Goal: Navigation & Orientation: Find specific page/section

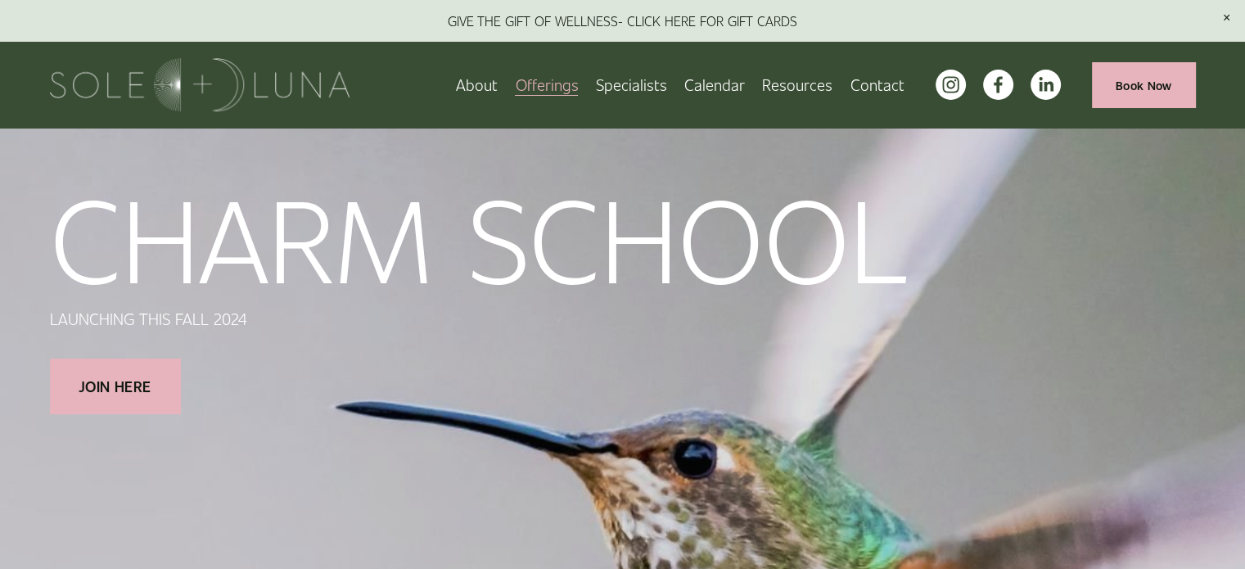
click at [733, 87] on link "Calendar" at bounding box center [714, 84] width 61 height 29
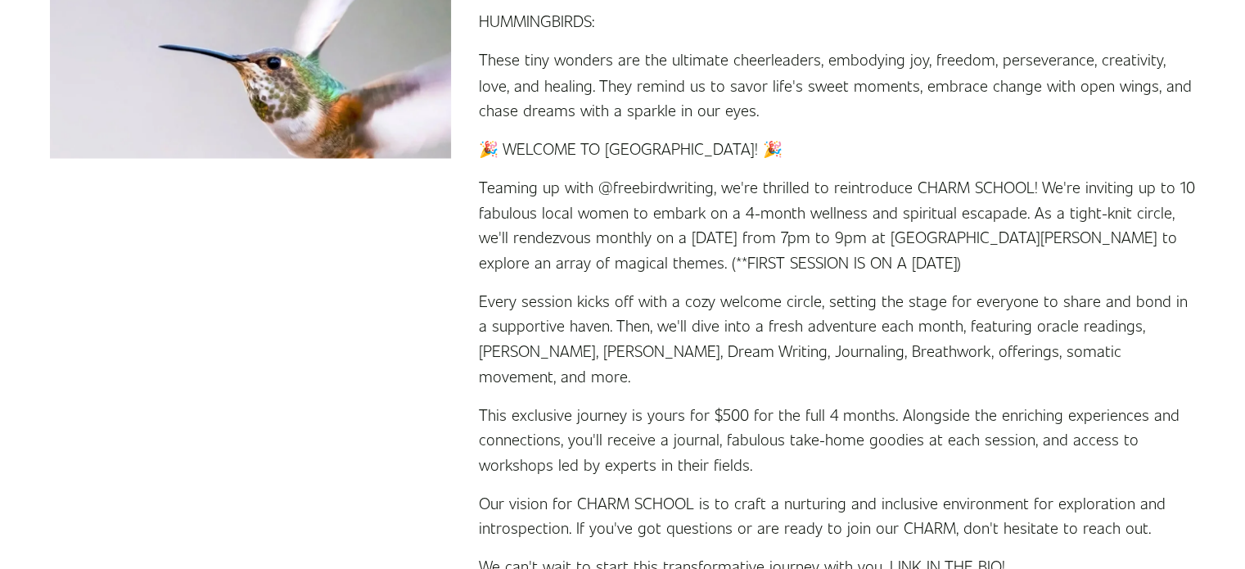
scroll to position [3038, 0]
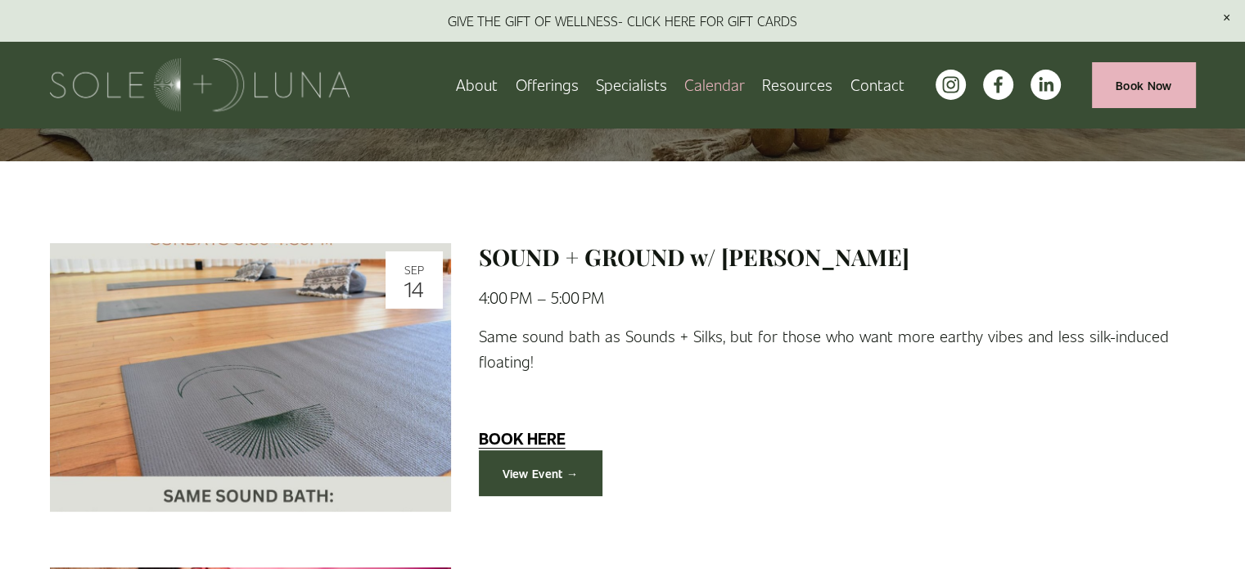
scroll to position [213, 0]
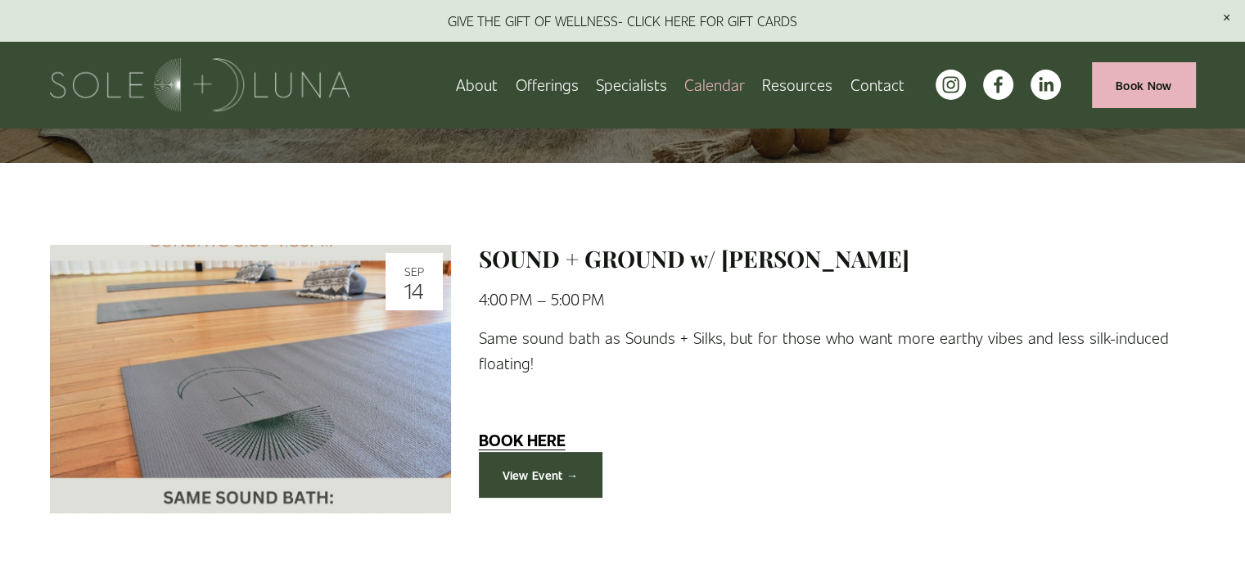
click at [655, 79] on link "Specialists" at bounding box center [631, 84] width 71 height 29
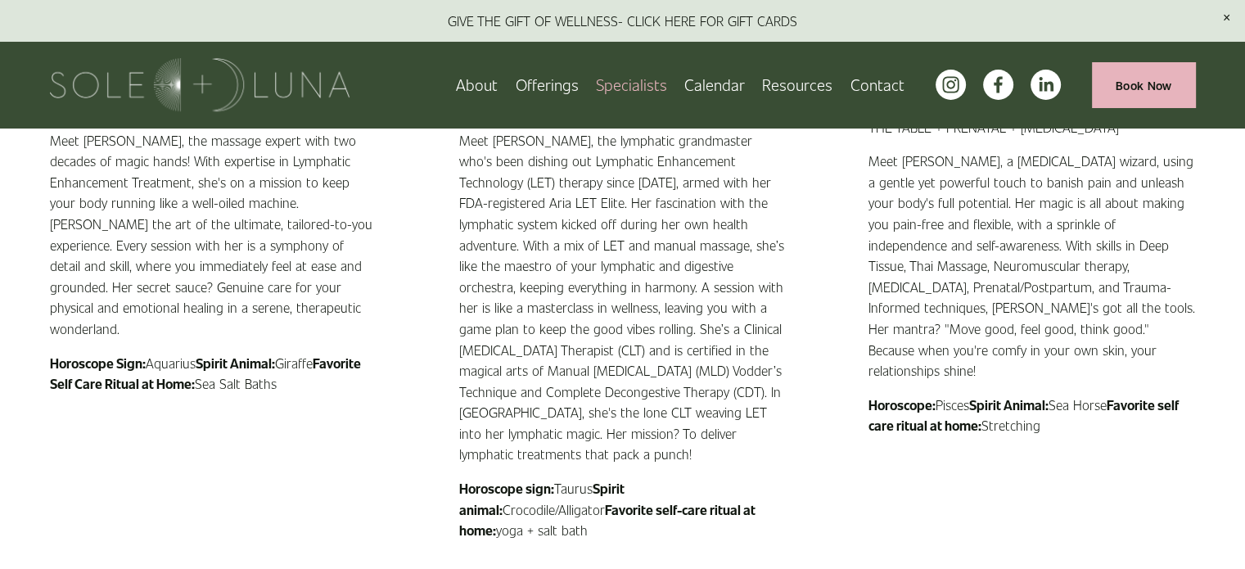
scroll to position [1624, 0]
